Goal: Transaction & Acquisition: Purchase product/service

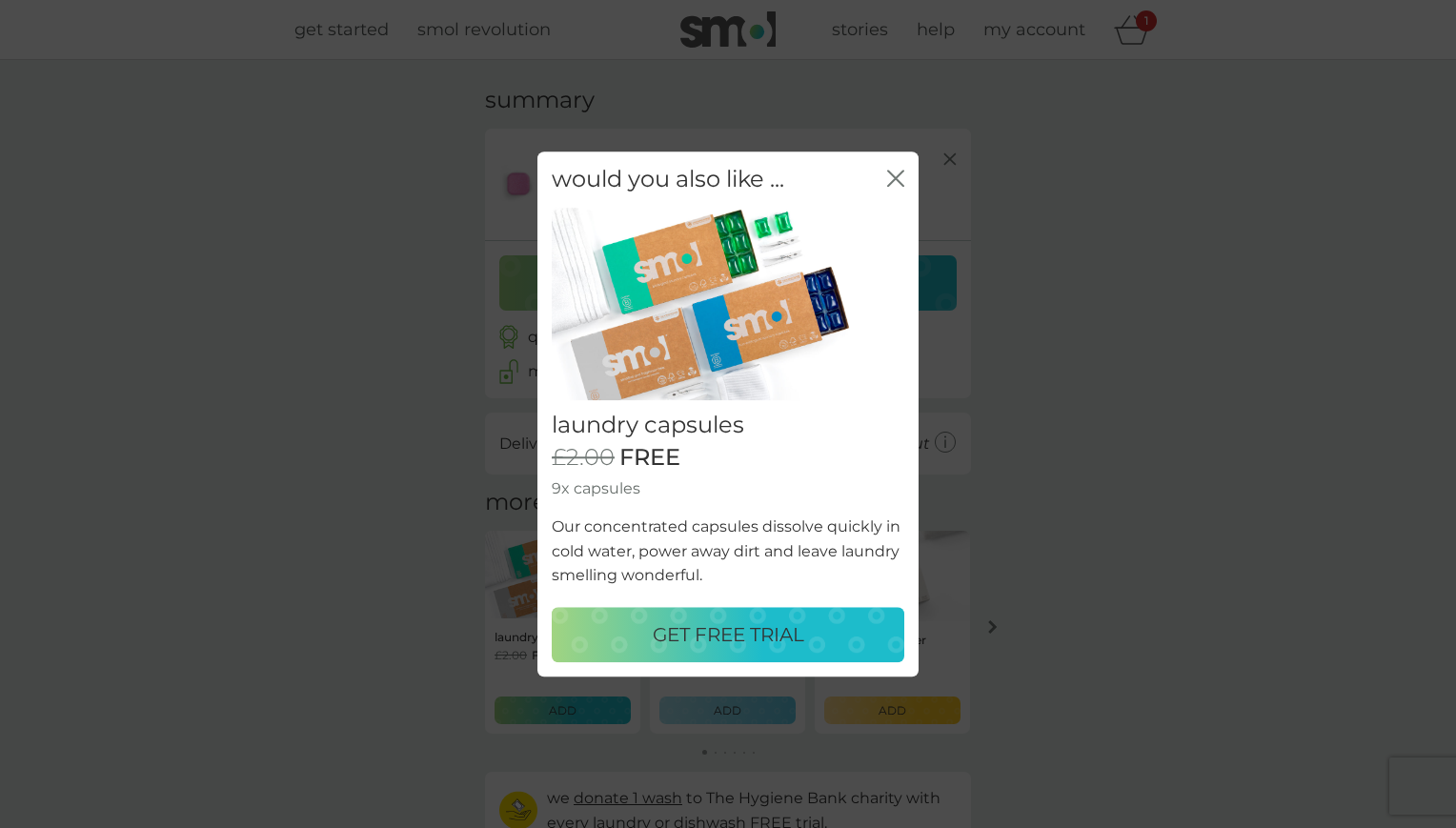
click at [735, 631] on p "GET FREE TRIAL" at bounding box center [728, 634] width 152 height 31
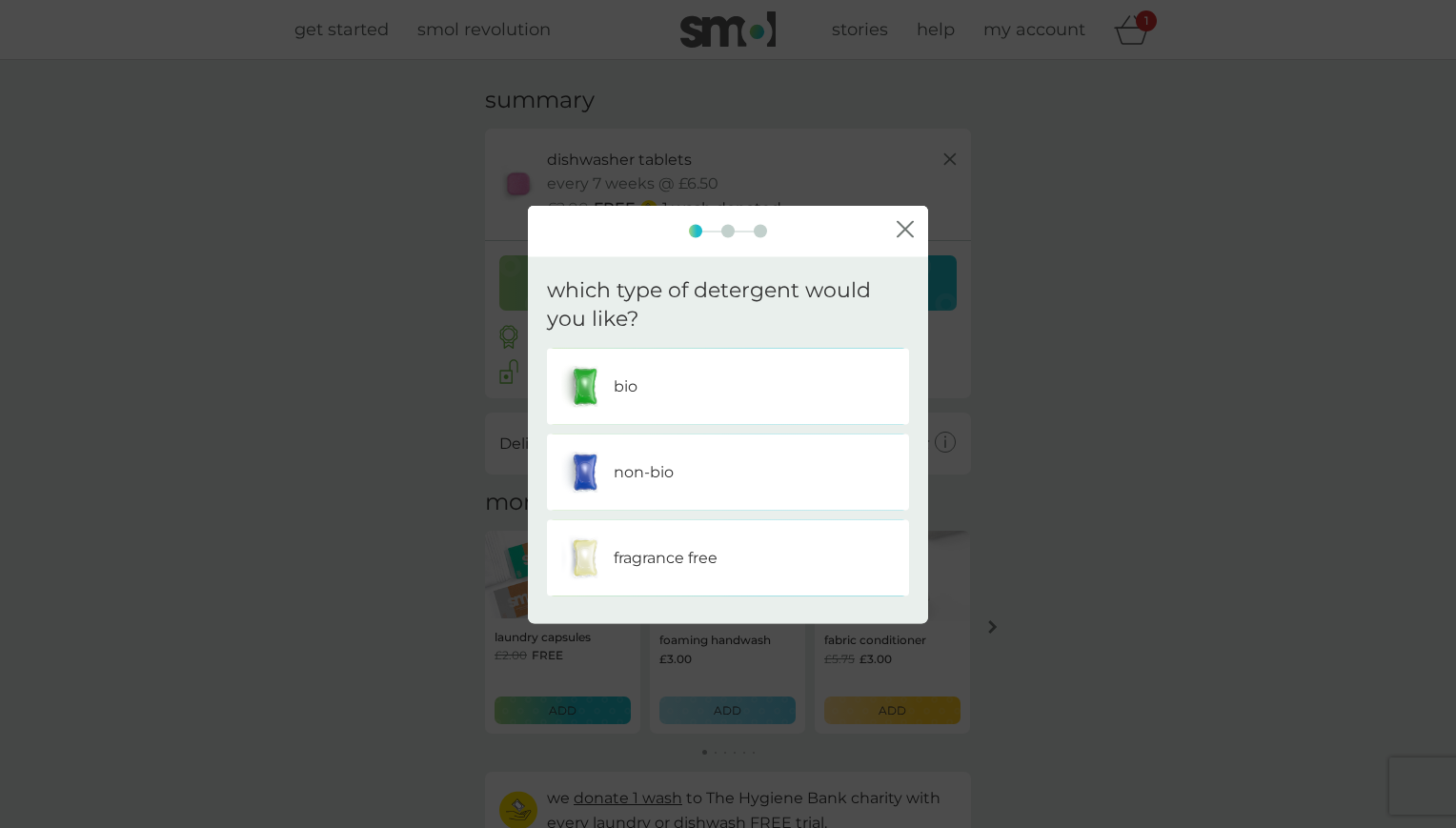
click at [652, 387] on div "bio" at bounding box center [727, 386] width 333 height 48
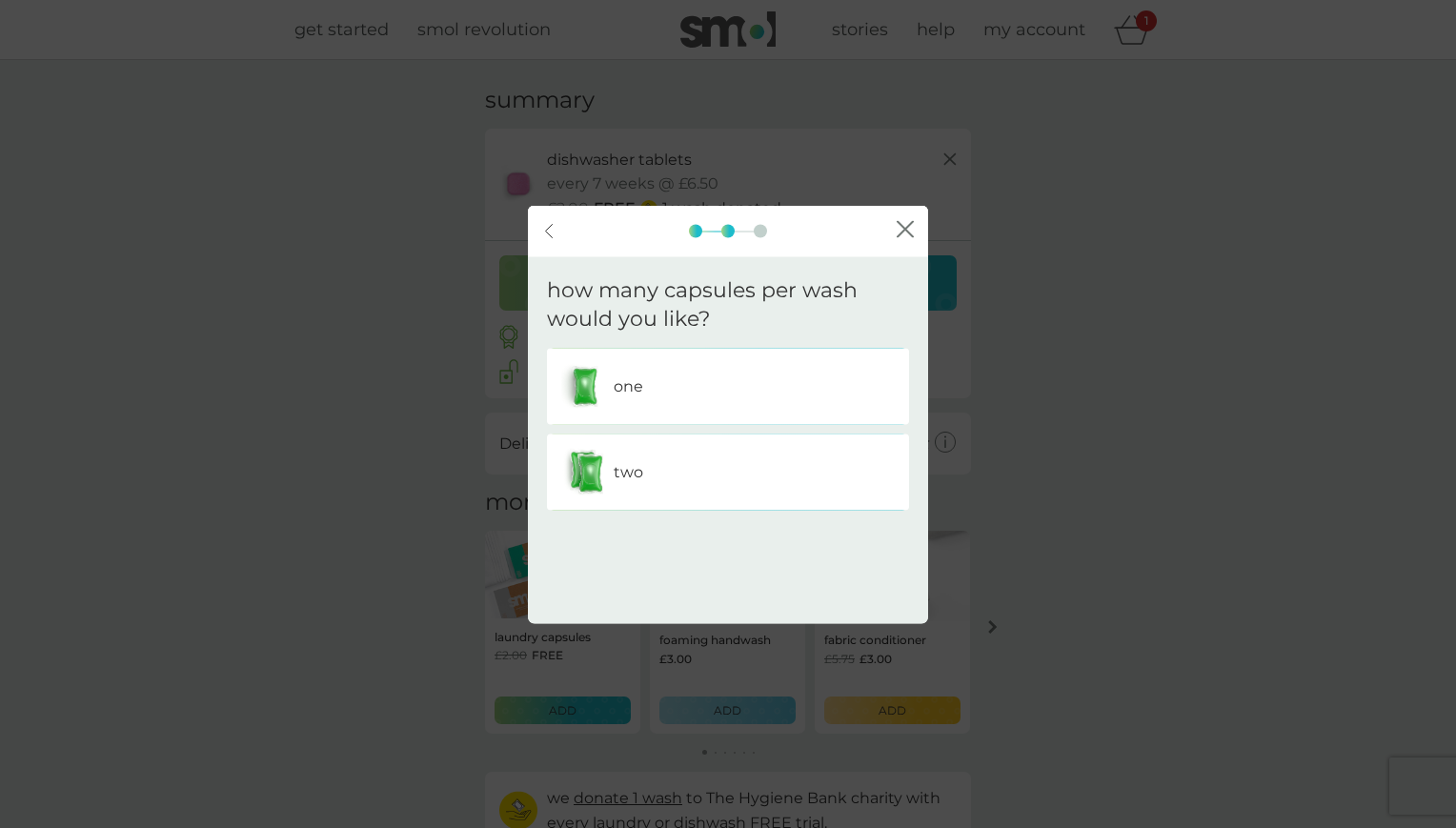
click at [619, 386] on p "one" at bounding box center [628, 386] width 30 height 25
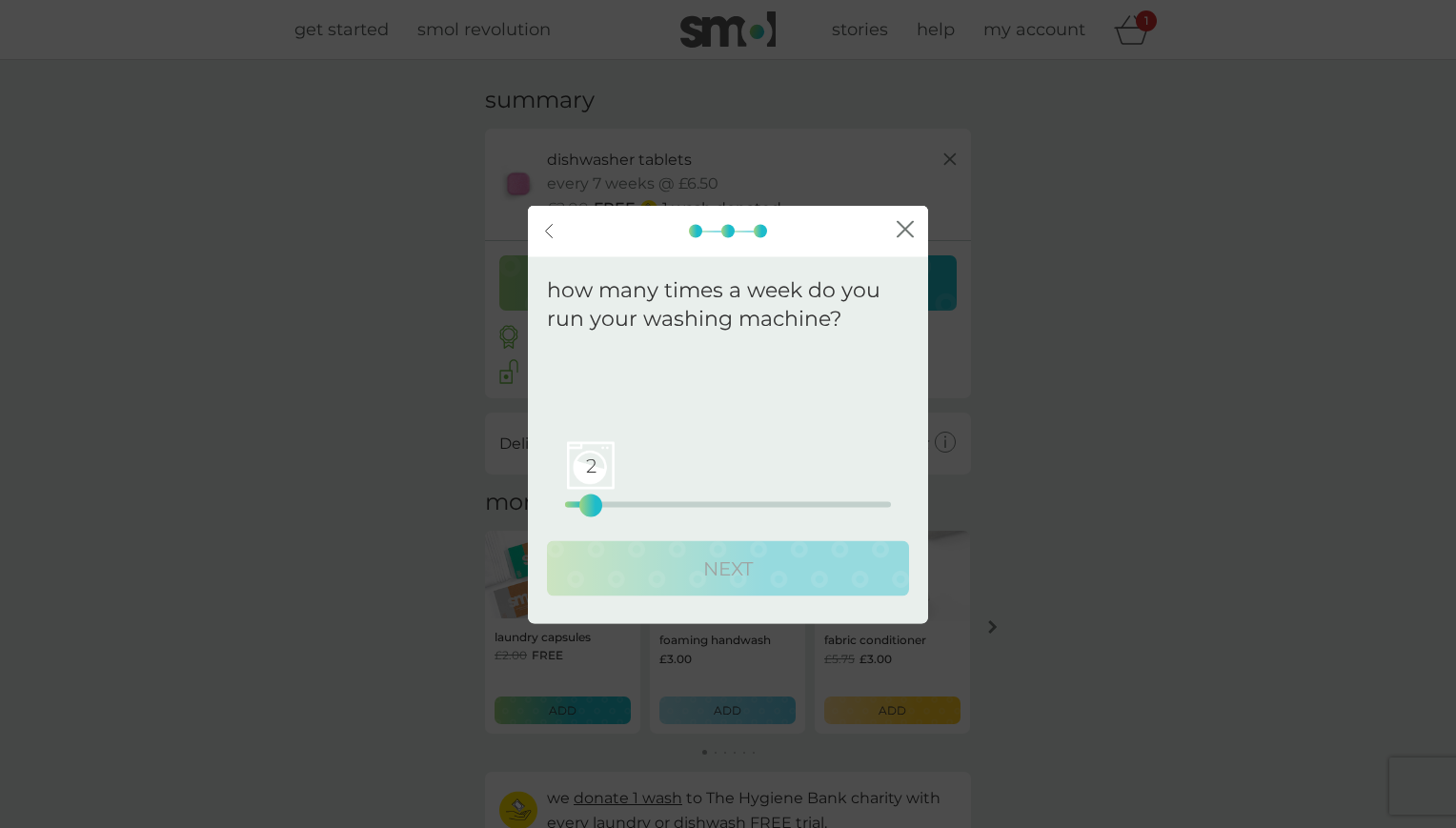
drag, startPoint x: 563, startPoint y: 500, endPoint x: 596, endPoint y: 499, distance: 33.0
click at [594, 502] on div "2" at bounding box center [591, 506] width 8 height 8
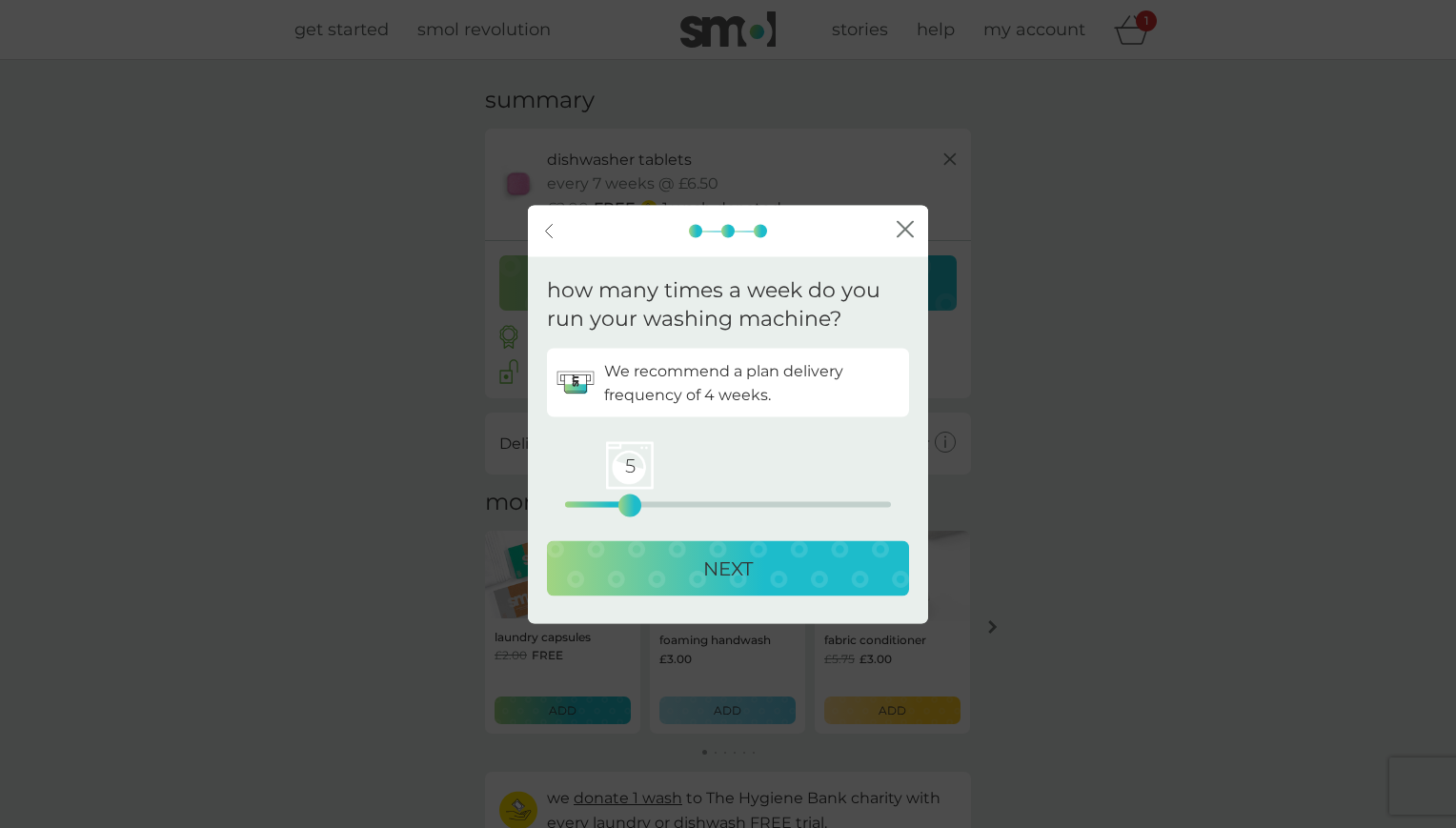
drag, startPoint x: 590, startPoint y: 502, endPoint x: 629, endPoint y: 504, distance: 39.1
click at [629, 504] on div "5" at bounding box center [630, 506] width 8 height 8
drag, startPoint x: 629, startPoint y: 504, endPoint x: 617, endPoint y: 505, distance: 12.0
click at [617, 505] on div "4" at bounding box center [617, 506] width 8 height 8
click at [547, 228] on icon "back" at bounding box center [549, 231] width 8 height 15
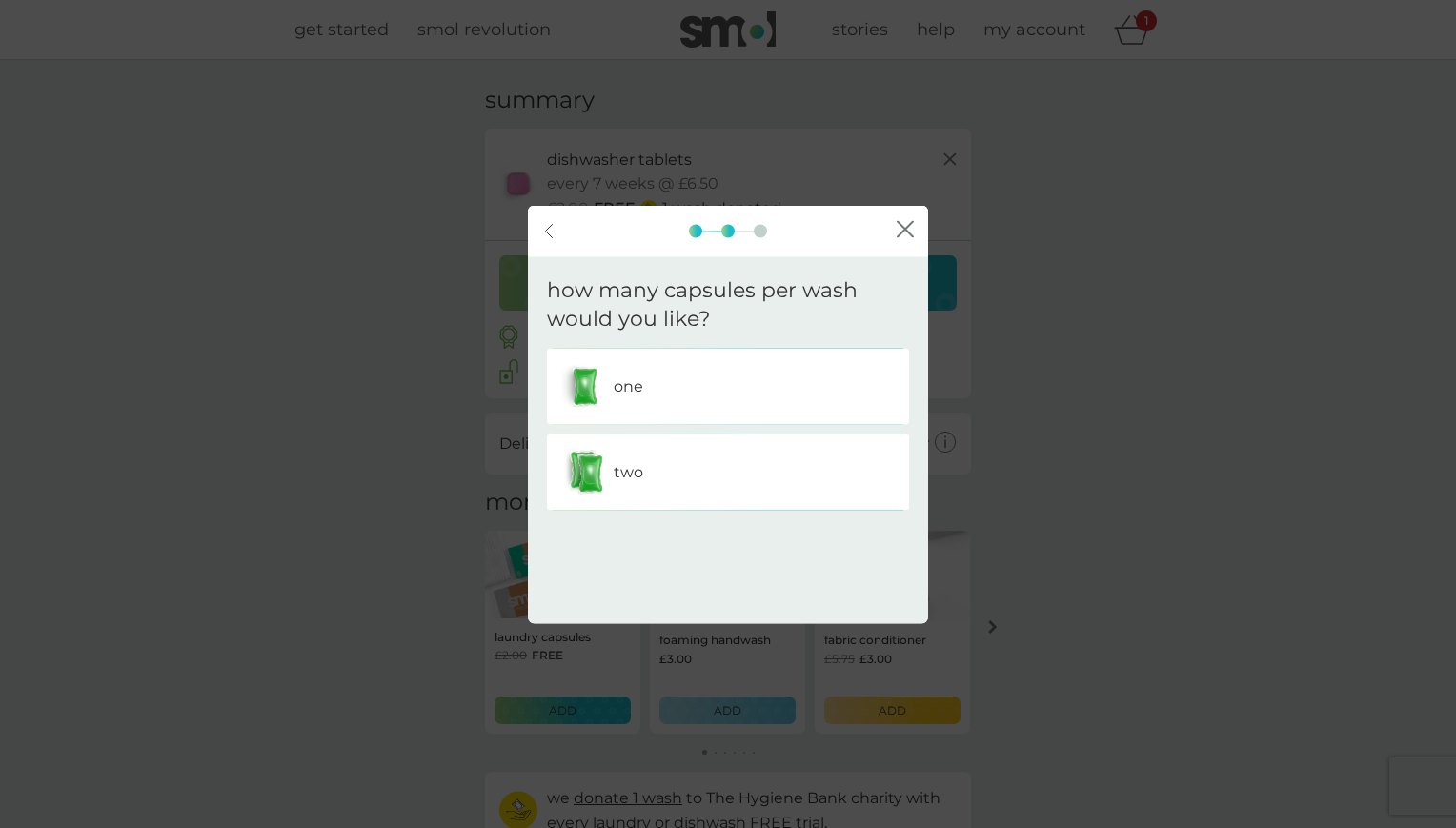
click at [547, 228] on icon "back" at bounding box center [549, 231] width 8 height 15
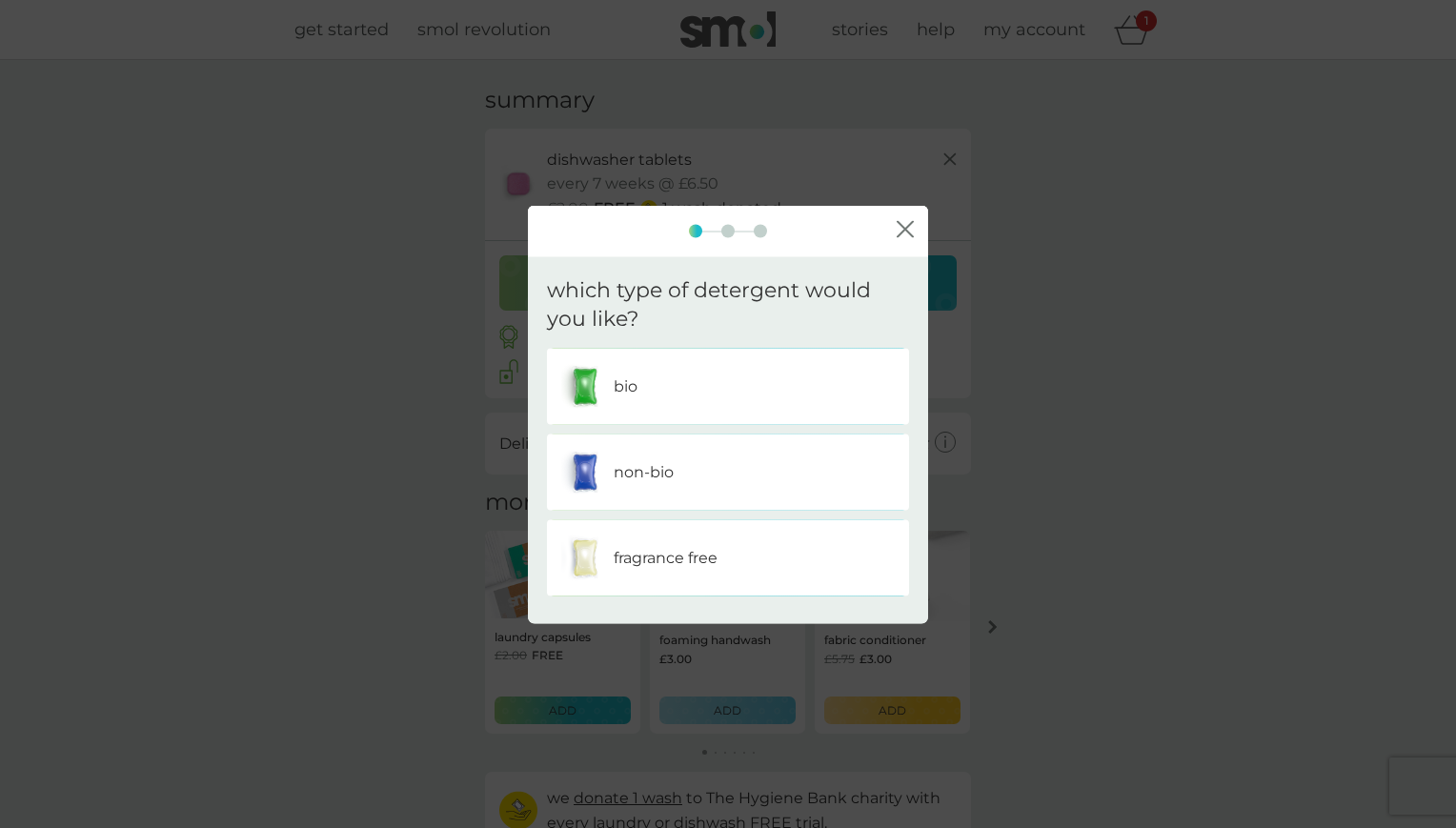
click at [547, 227] on div at bounding box center [727, 231] width 400 height 13
click at [903, 224] on icon "close" at bounding box center [905, 230] width 17 height 17
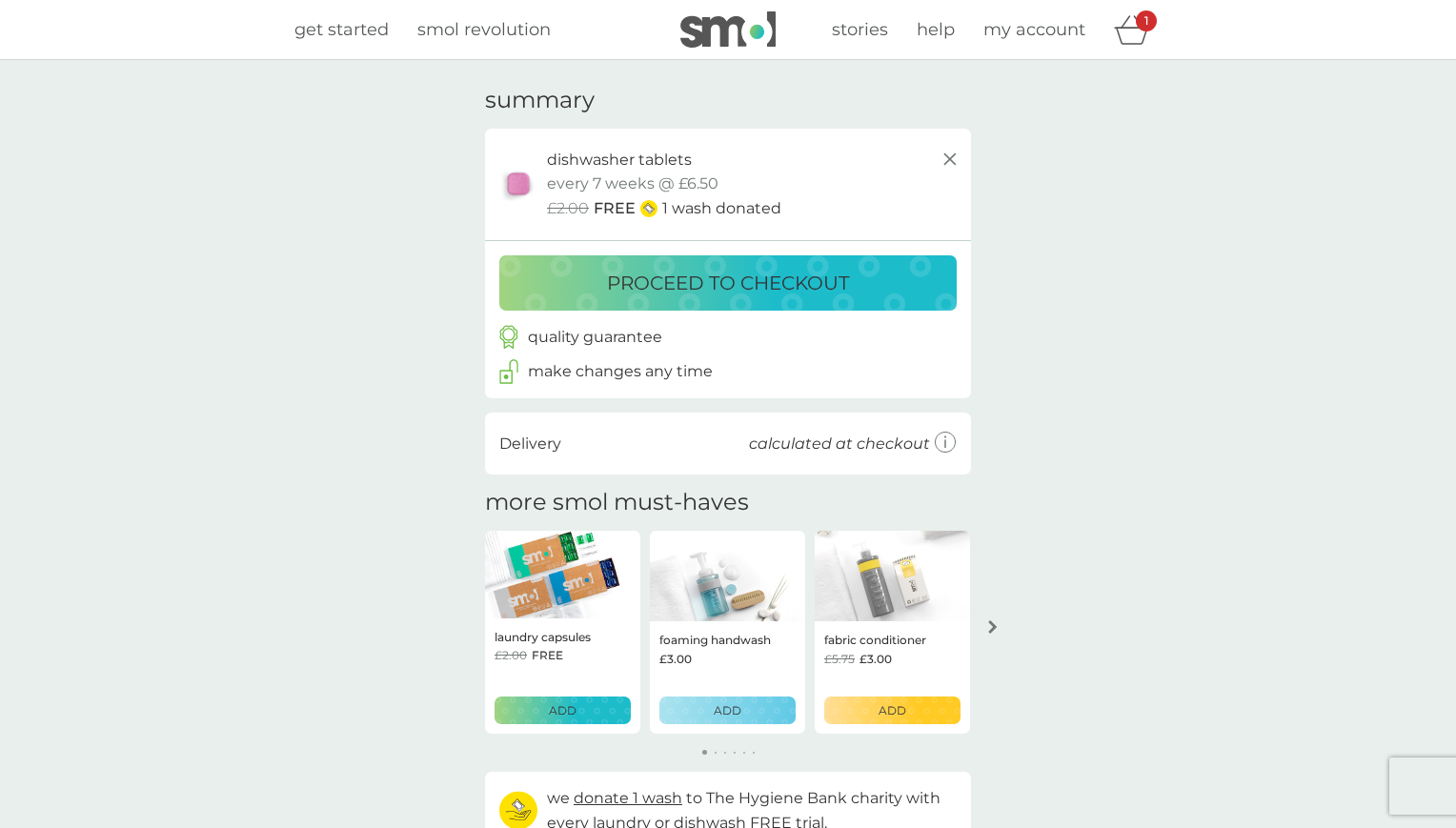
click at [799, 275] on p "proceed to checkout" at bounding box center [728, 283] width 242 height 31
